Goal: Task Accomplishment & Management: Manage account settings

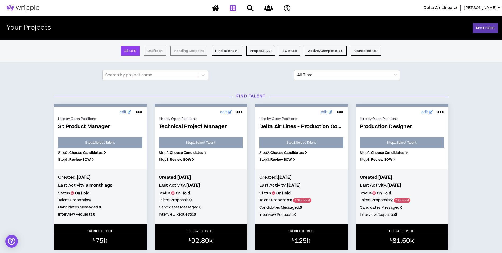
click at [481, 6] on span "[PERSON_NAME]" at bounding box center [480, 8] width 33 height 6
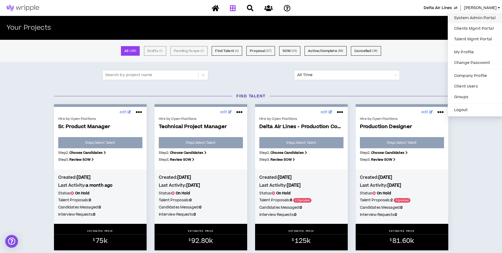
click at [469, 18] on link "System Admin Portal" at bounding box center [475, 18] width 48 height 8
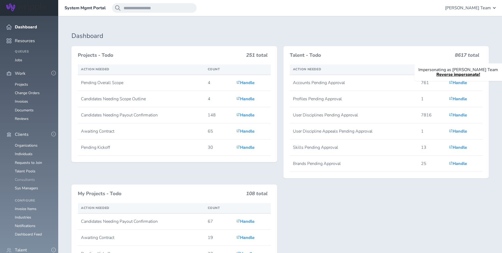
click at [32, 177] on link "Consultants" at bounding box center [25, 179] width 20 height 5
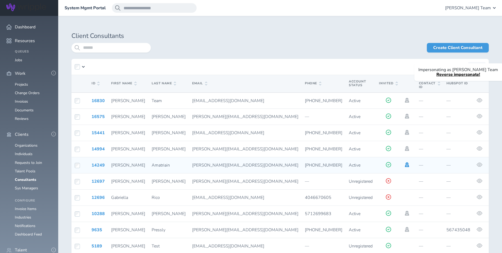
click at [405, 162] on icon at bounding box center [407, 164] width 4 height 5
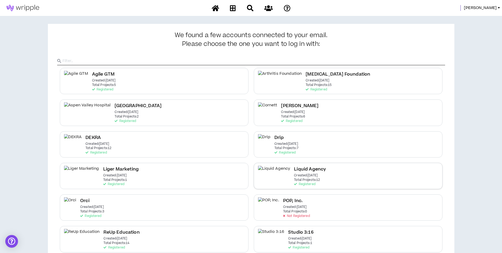
click at [299, 174] on p "Created: Apr 7 2025" at bounding box center [306, 175] width 24 height 4
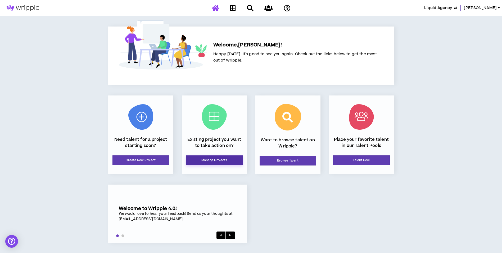
click at [200, 159] on link "Manage Projects" at bounding box center [214, 160] width 57 height 10
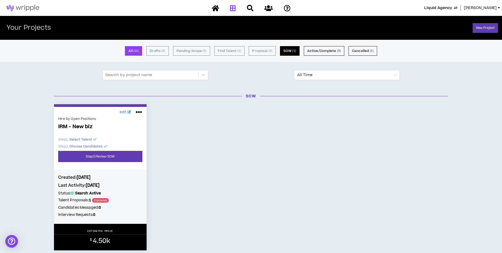
click at [292, 51] on button "SOW ( 1 )" at bounding box center [290, 51] width 20 height 10
click at [107, 156] on link "Step 3 . Review SOW" at bounding box center [100, 156] width 84 height 11
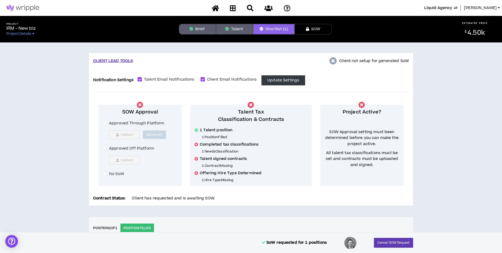
click at [127, 148] on span "Approved Off Platform" at bounding box center [131, 148] width 49 height 6
click at [126, 161] on span "Upload" at bounding box center [127, 160] width 12 height 4
click at [130, 162] on span "Upload" at bounding box center [127, 160] width 12 height 4
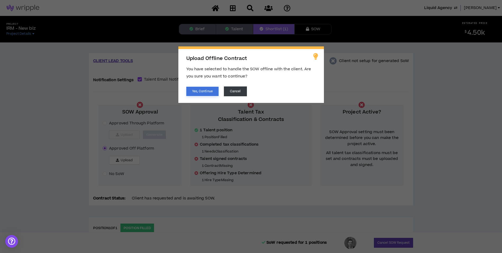
click at [209, 94] on button "Yes, Continue" at bounding box center [202, 91] width 32 height 9
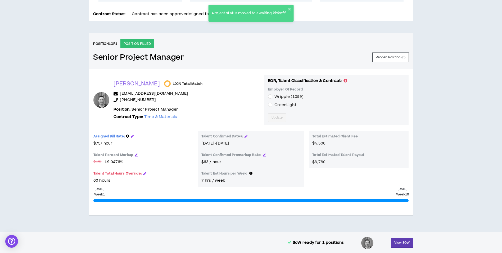
scroll to position [185, 0]
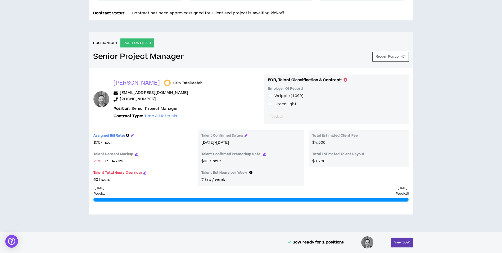
click at [276, 103] on span "GreenLight" at bounding box center [286, 104] width 22 height 6
click at [270, 120] on button "Update" at bounding box center [277, 117] width 18 height 8
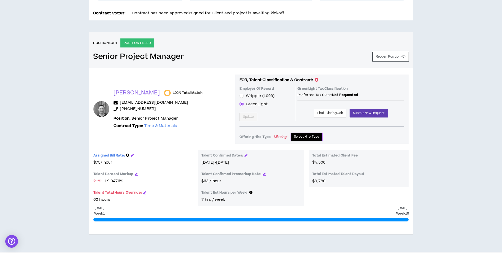
click at [303, 138] on span "Select Hire Type" at bounding box center [306, 136] width 25 height 5
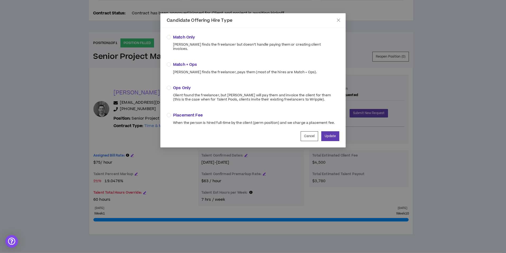
click at [185, 85] on span "Ops Only" at bounding box center [254, 88] width 162 height 6
click at [331, 131] on button "Update" at bounding box center [330, 136] width 18 height 10
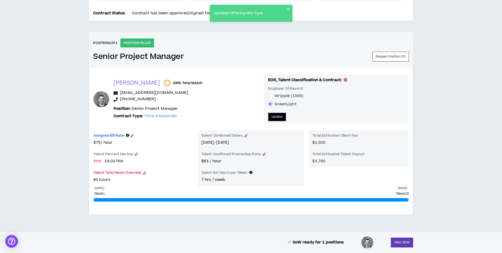
click at [272, 118] on span "Update" at bounding box center [277, 116] width 11 height 5
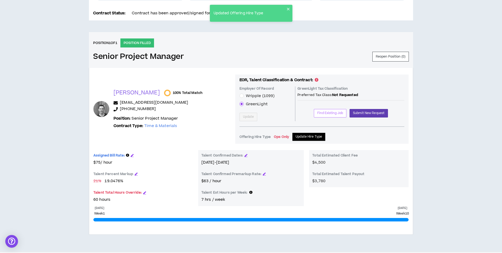
click at [325, 114] on span "Find Existing Job" at bounding box center [330, 112] width 26 height 5
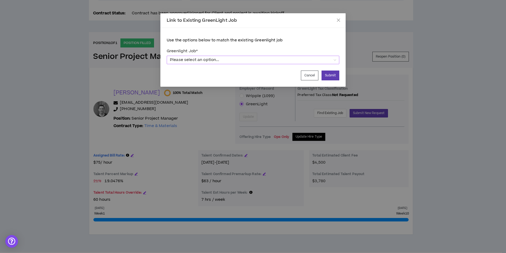
click at [243, 61] on span "Please select an option..." at bounding box center [253, 60] width 166 height 8
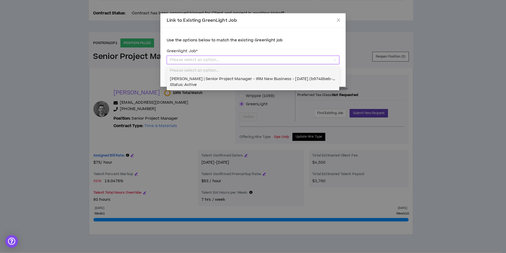
click at [221, 82] on div "Jason Madore | Senior Project Manager - IRM New Business - 10/01/2025 (b9748beb…" at bounding box center [253, 82] width 166 height 12
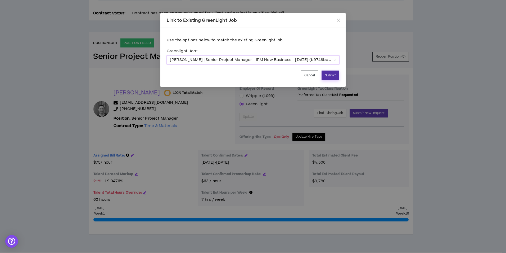
click at [333, 74] on button "Submit" at bounding box center [331, 75] width 18 height 10
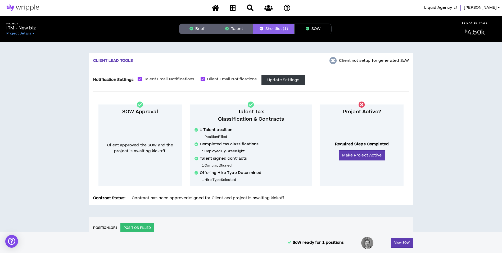
scroll to position [0, 0]
click at [361, 154] on button "Make Project Active" at bounding box center [362, 155] width 46 height 10
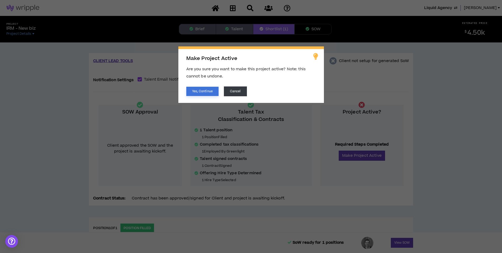
click at [201, 89] on button "Yes, Continue" at bounding box center [202, 91] width 32 height 9
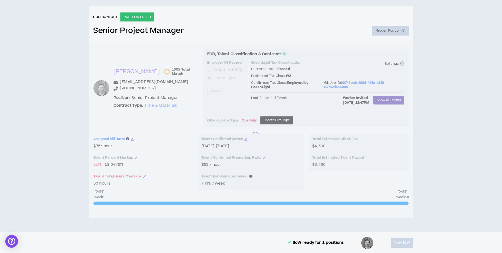
scroll to position [214, 0]
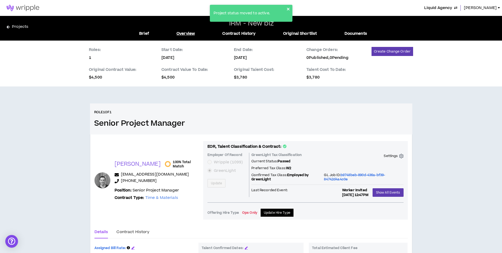
click at [289, 9] on icon "close" at bounding box center [289, 9] width 4 height 4
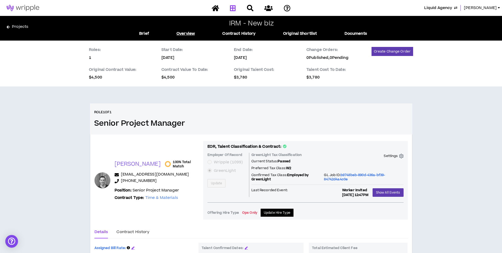
click at [233, 8] on icon at bounding box center [233, 8] width 6 height 7
